Goal: Check status: Check status

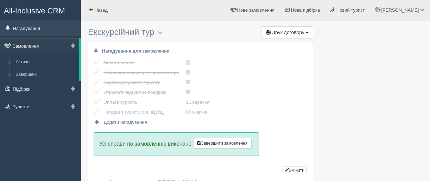
click at [30, 29] on link "Нагадування" at bounding box center [40, 27] width 81 height 15
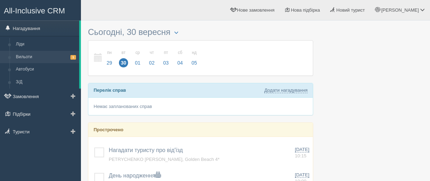
click at [31, 57] on link "Вильоти 1" at bounding box center [46, 57] width 67 height 13
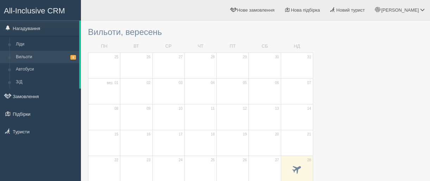
scroll to position [70, 0]
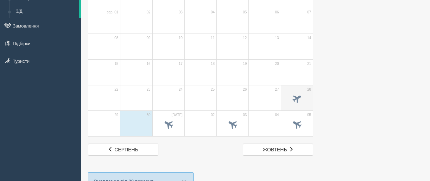
click at [294, 90] on td "28" at bounding box center [297, 98] width 32 height 26
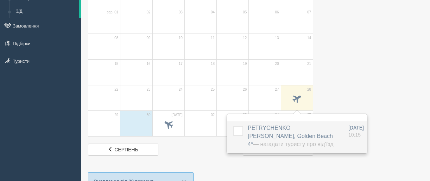
click at [270, 126] on span "PETRYCHENKO OLENA, Golden Beach 4* — Нагадати туристу про від'їзд" at bounding box center [291, 136] width 86 height 22
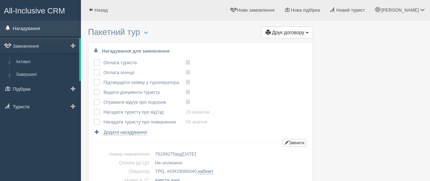
click at [36, 28] on link "Нагадування" at bounding box center [40, 27] width 81 height 15
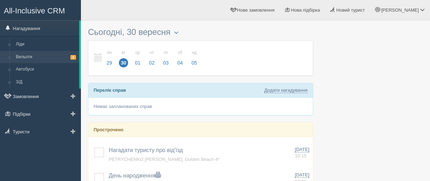
click at [30, 56] on link "Вильоти 1" at bounding box center [46, 57] width 67 height 13
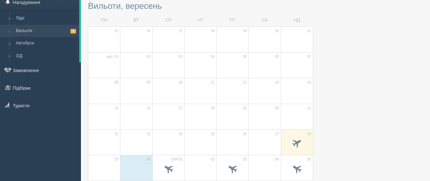
scroll to position [35, 0]
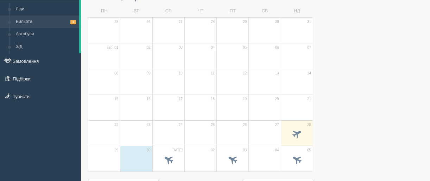
click at [261, 125] on td "27" at bounding box center [265, 133] width 32 height 26
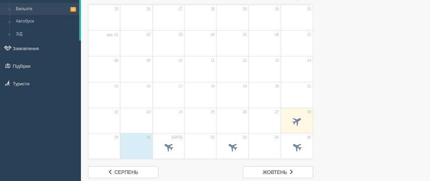
scroll to position [0, 0]
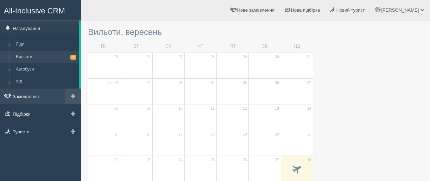
click at [28, 96] on link "Замовлення" at bounding box center [40, 95] width 81 height 15
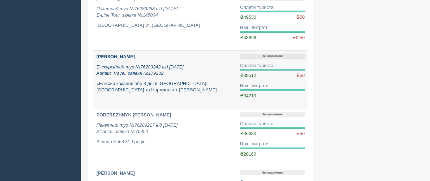
scroll to position [211, 0]
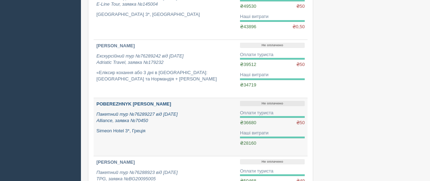
click at [104, 101] on b "POBEREZHNYK [PERSON_NAME]" at bounding box center [133, 103] width 75 height 5
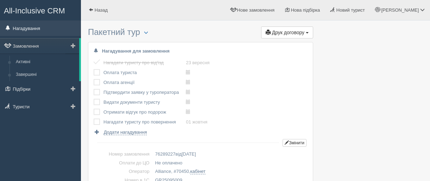
click at [33, 28] on link "Нагадування" at bounding box center [40, 27] width 81 height 15
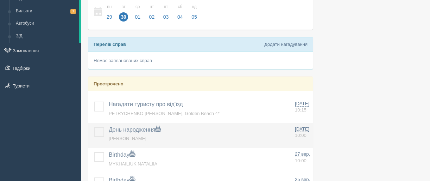
scroll to position [35, 0]
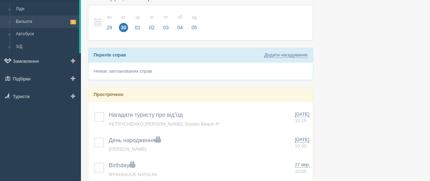
click at [30, 19] on link "Вильоти 1" at bounding box center [46, 21] width 67 height 13
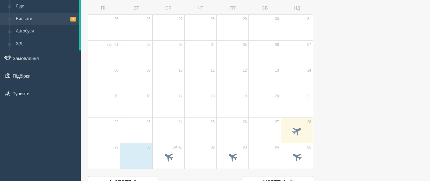
scroll to position [70, 0]
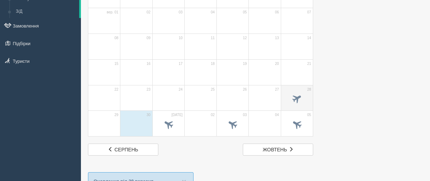
click at [292, 89] on td "28" at bounding box center [297, 98] width 32 height 26
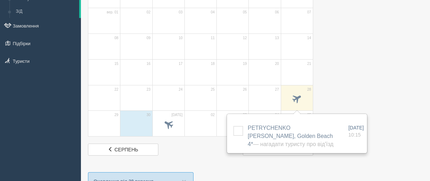
scroll to position [106, 0]
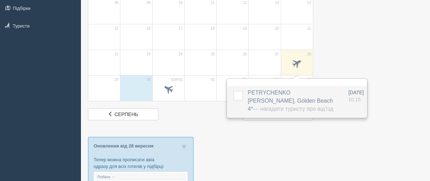
click at [259, 90] on span "PETRYCHENKO [PERSON_NAME], [GEOGRAPHIC_DATA] 4* — Нагадати туристу про від'їзд" at bounding box center [291, 100] width 86 height 22
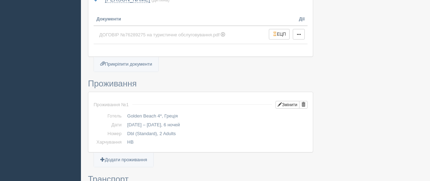
scroll to position [317, 0]
